Goal: Information Seeking & Learning: Learn about a topic

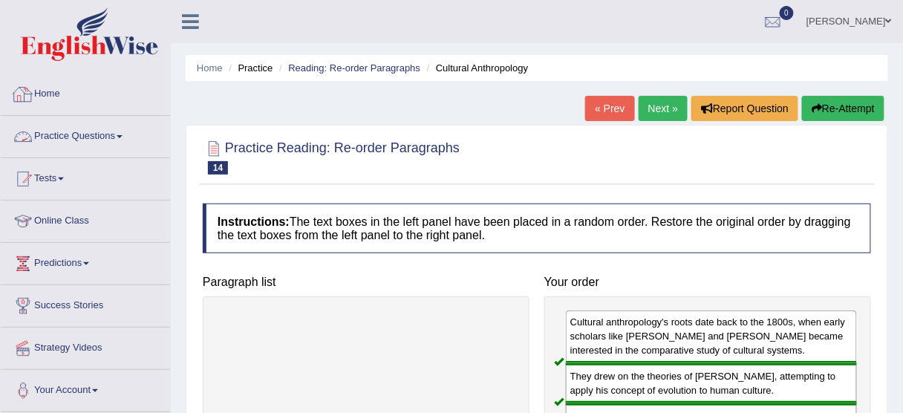
click at [98, 140] on link "Practice Questions" at bounding box center [85, 134] width 169 height 37
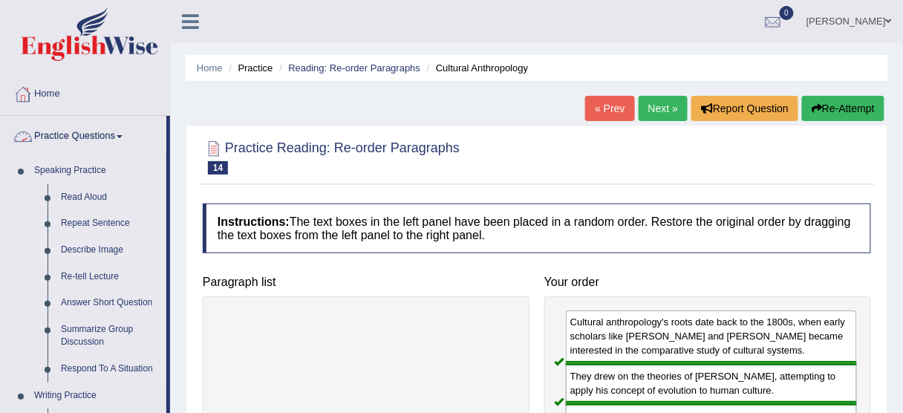
click at [101, 249] on link "Describe Image" at bounding box center [110, 250] width 112 height 27
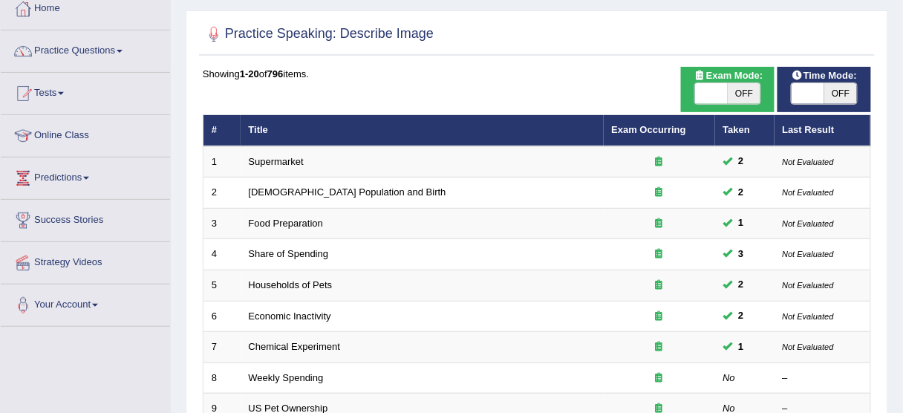
scroll to position [87, 0]
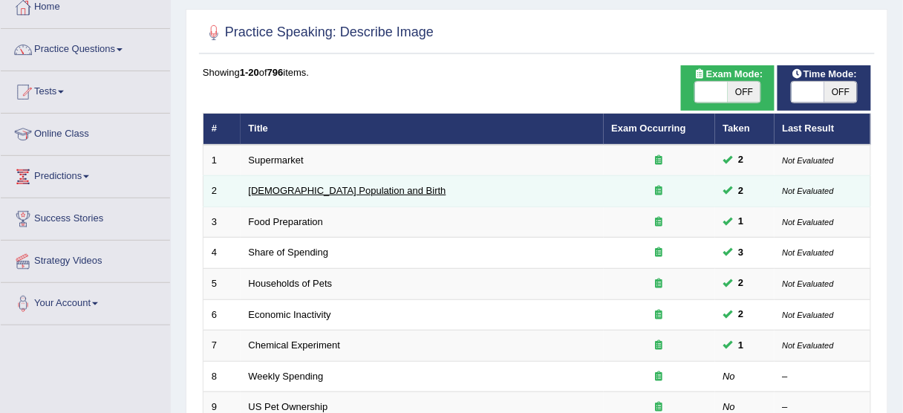
click at [310, 186] on link "Australia Population and Birth" at bounding box center [348, 190] width 198 height 11
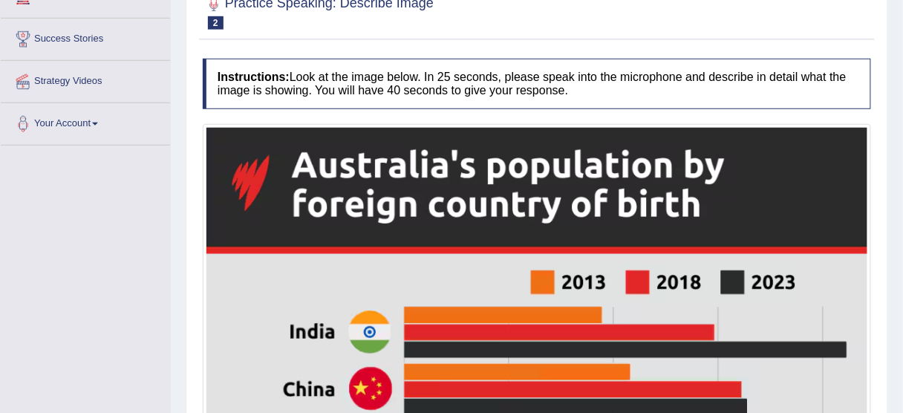
scroll to position [17, 0]
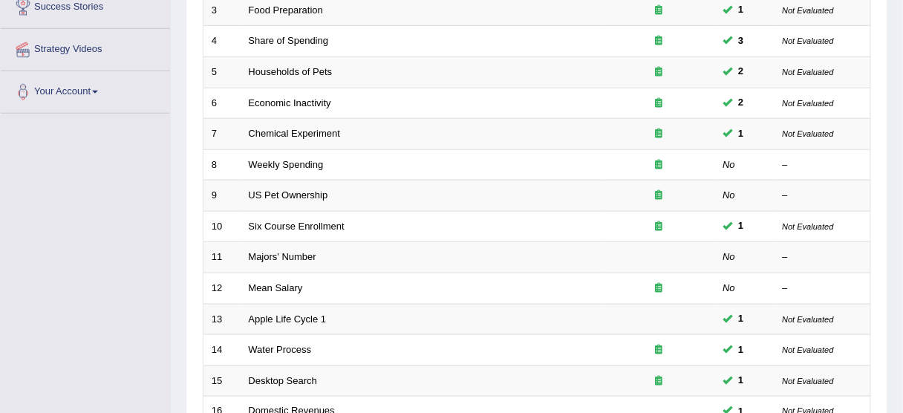
scroll to position [299, 0]
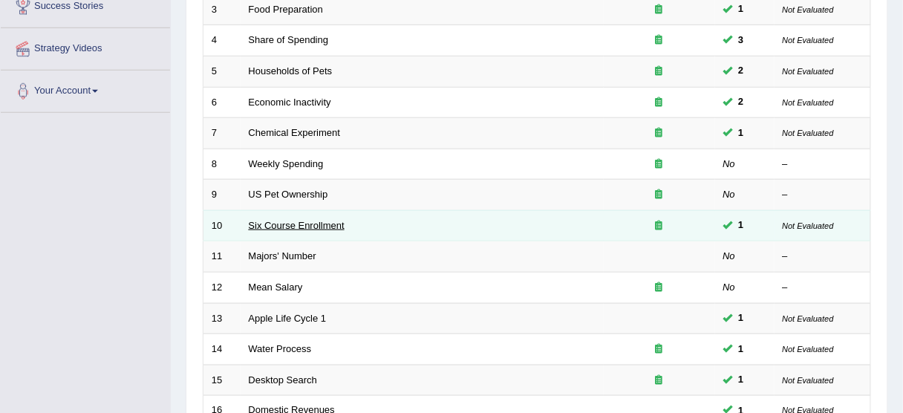
click at [315, 223] on link "Six Course Enrollment" at bounding box center [297, 225] width 96 height 11
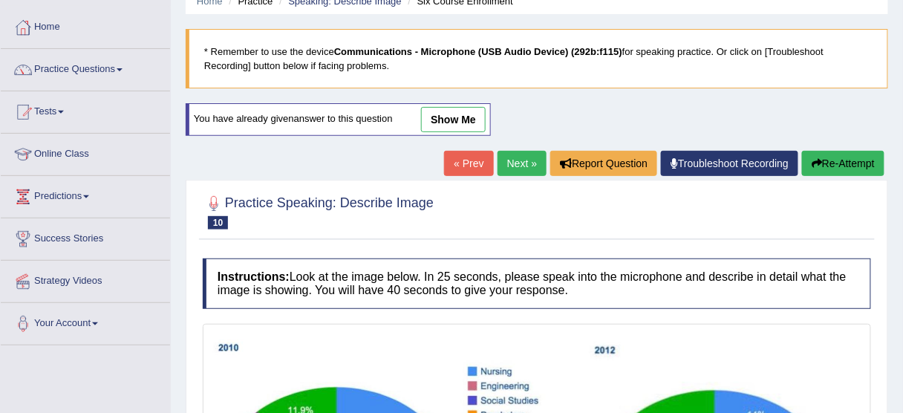
scroll to position [70, 0]
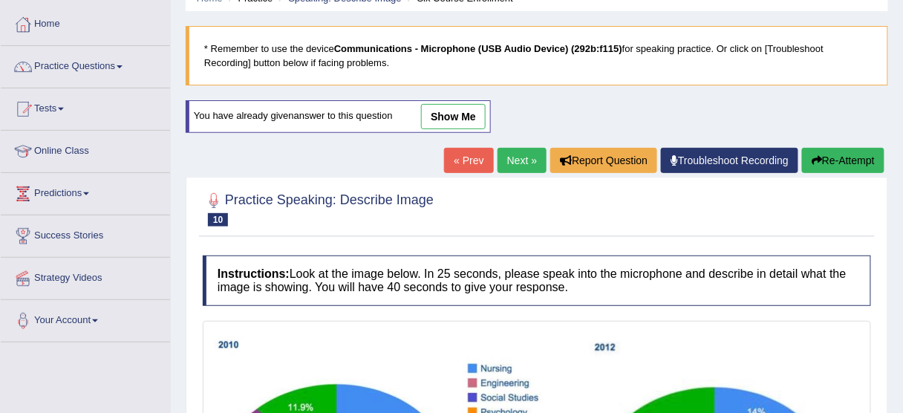
click at [519, 148] on link "Next »" at bounding box center [522, 160] width 49 height 25
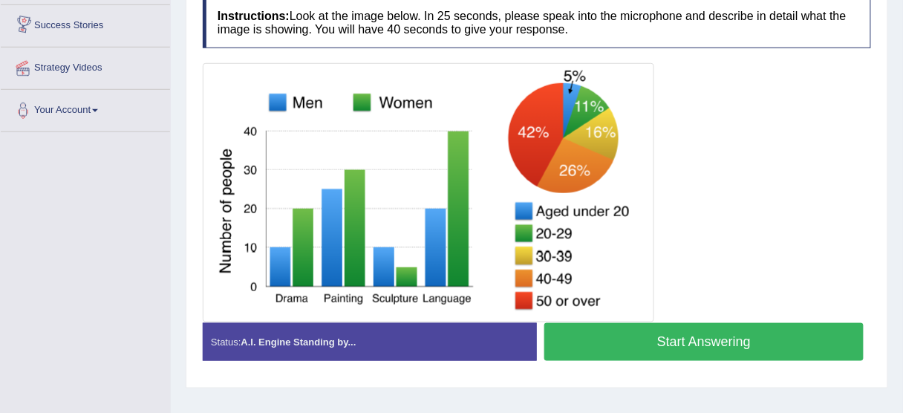
scroll to position [282, 0]
